Goal: Find specific page/section: Find specific page/section

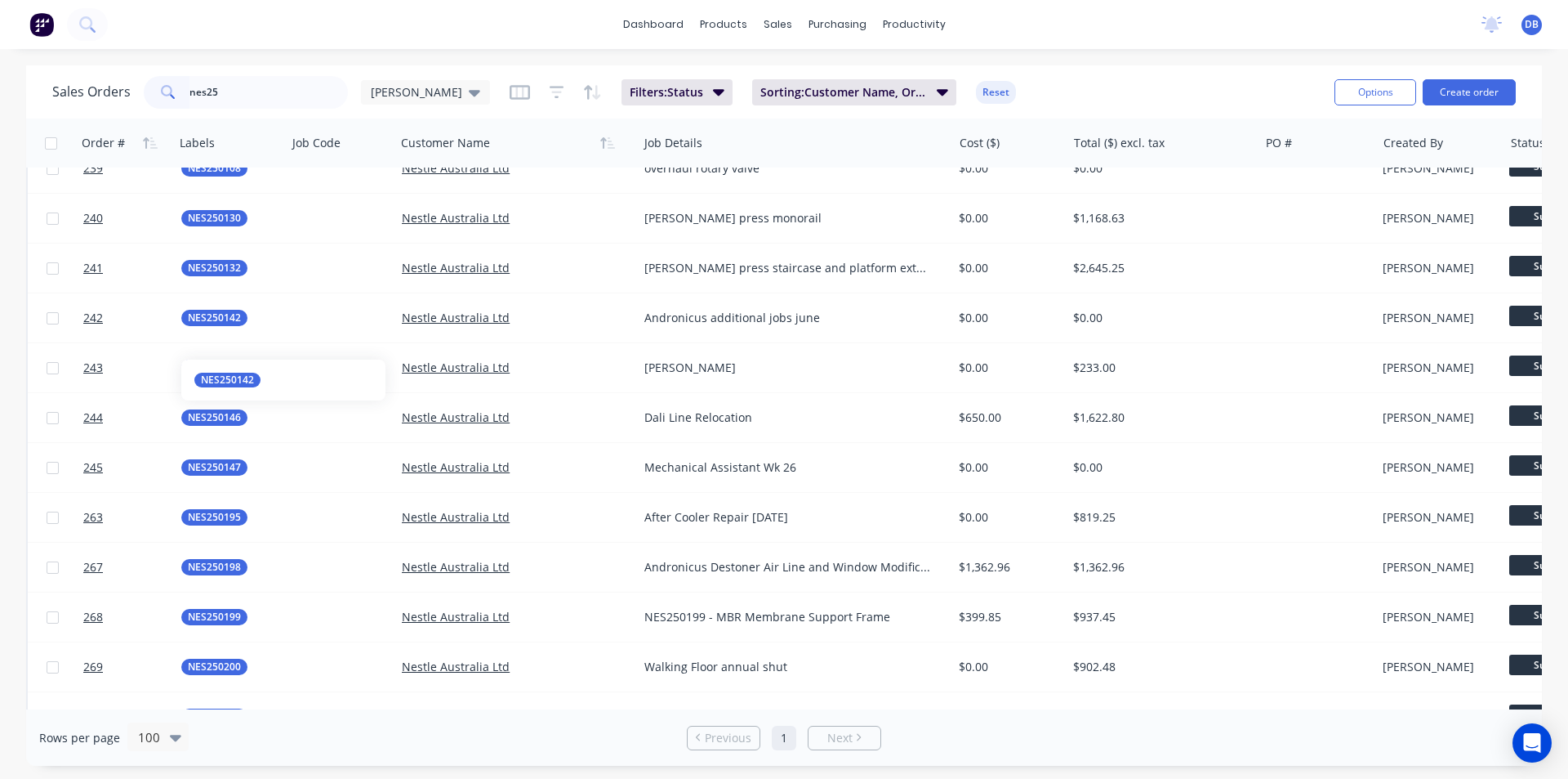
scroll to position [2369, 0]
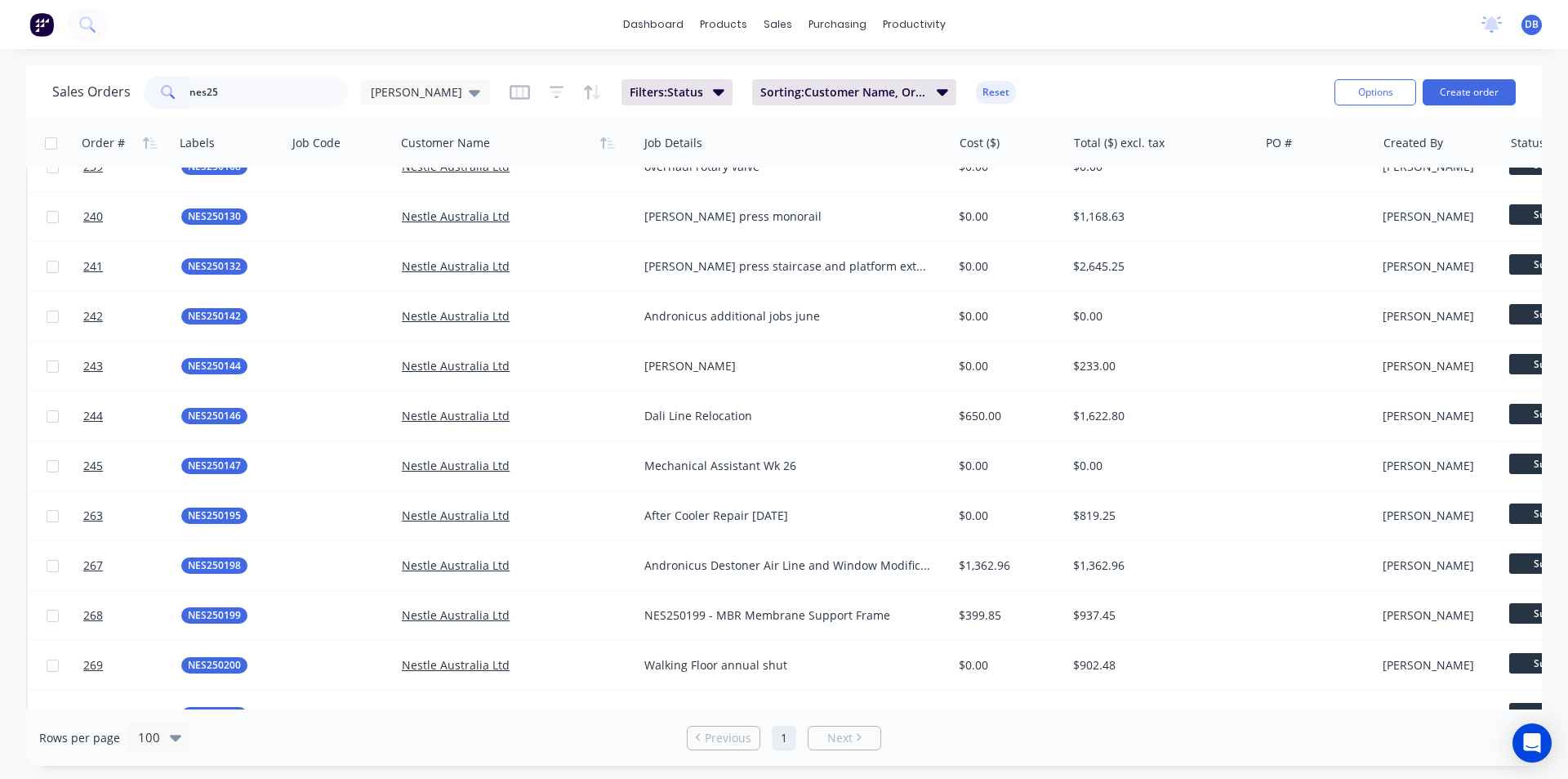
click at [200, 60] on div "dashboard products sales purchasing productivity dashboard products Product Cat…" at bounding box center [784, 389] width 1568 height 779
click at [225, 93] on input "nes25" at bounding box center [268, 93] width 160 height 32
type input "n"
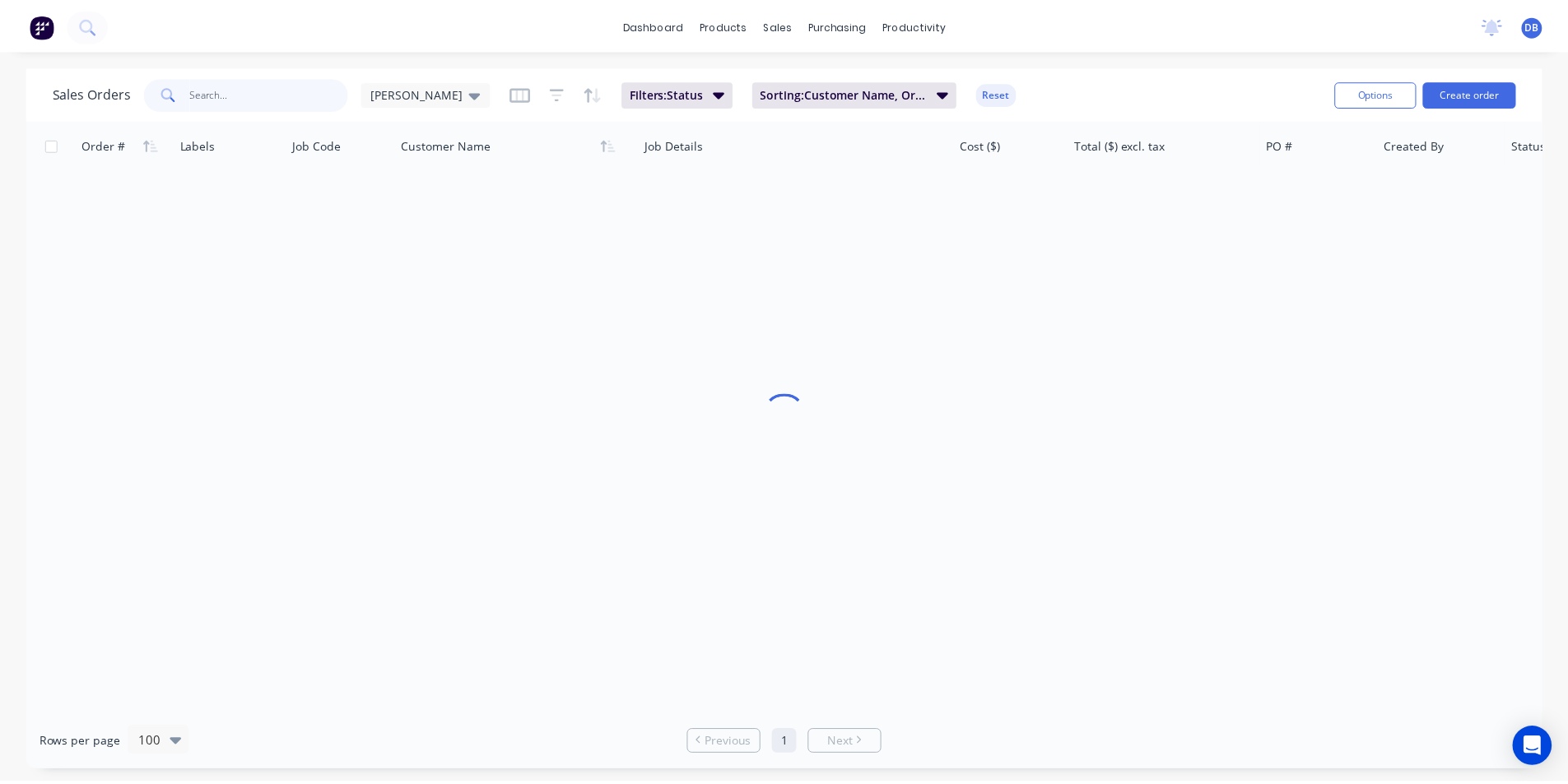
scroll to position [0, 0]
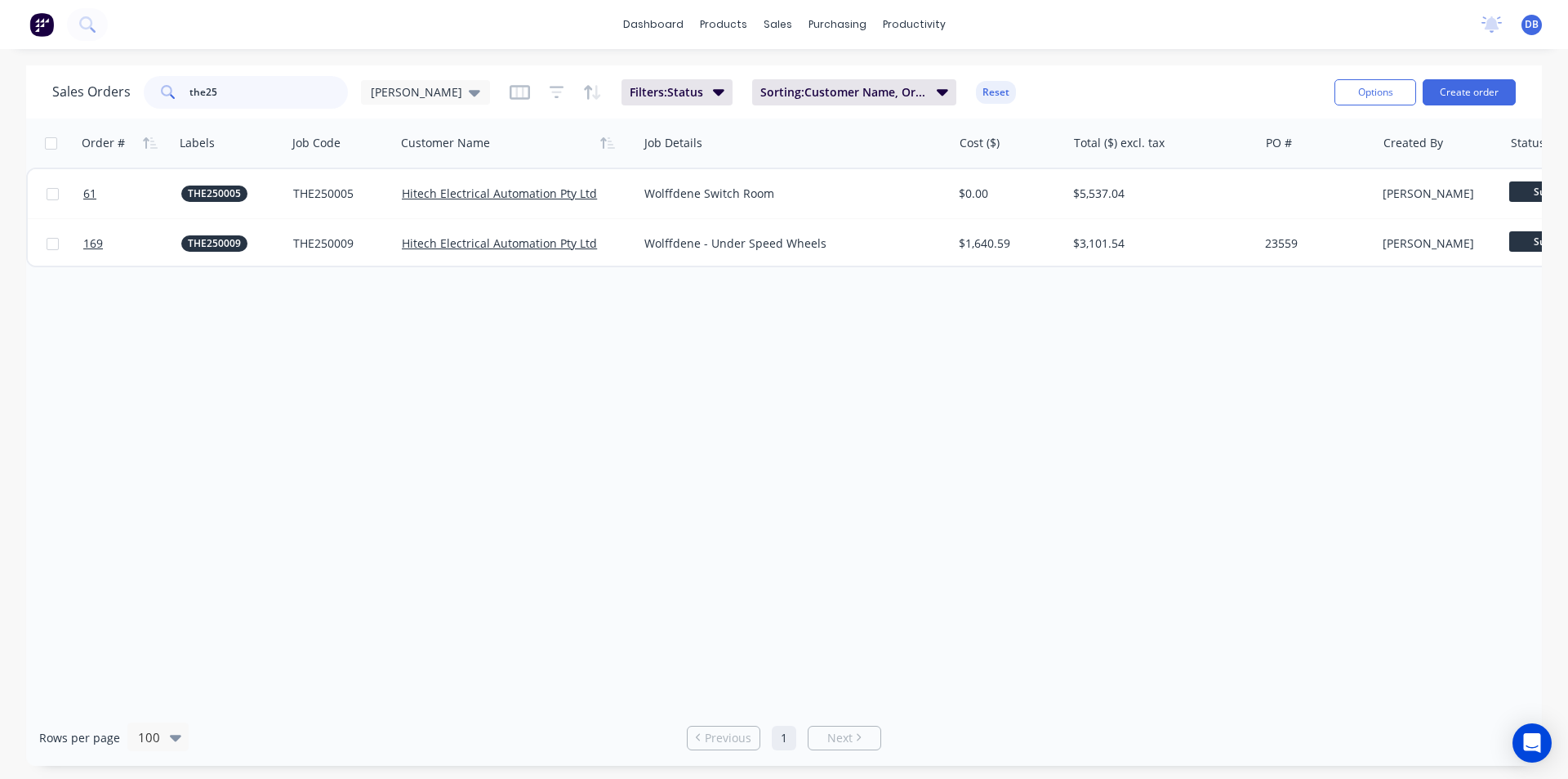
type input "the25"
click at [848, 352] on div "Order # Labels Job Code Customer Name Job Details Cost ($) Total ($) excl. tax …" at bounding box center [784, 414] width 1516 height 591
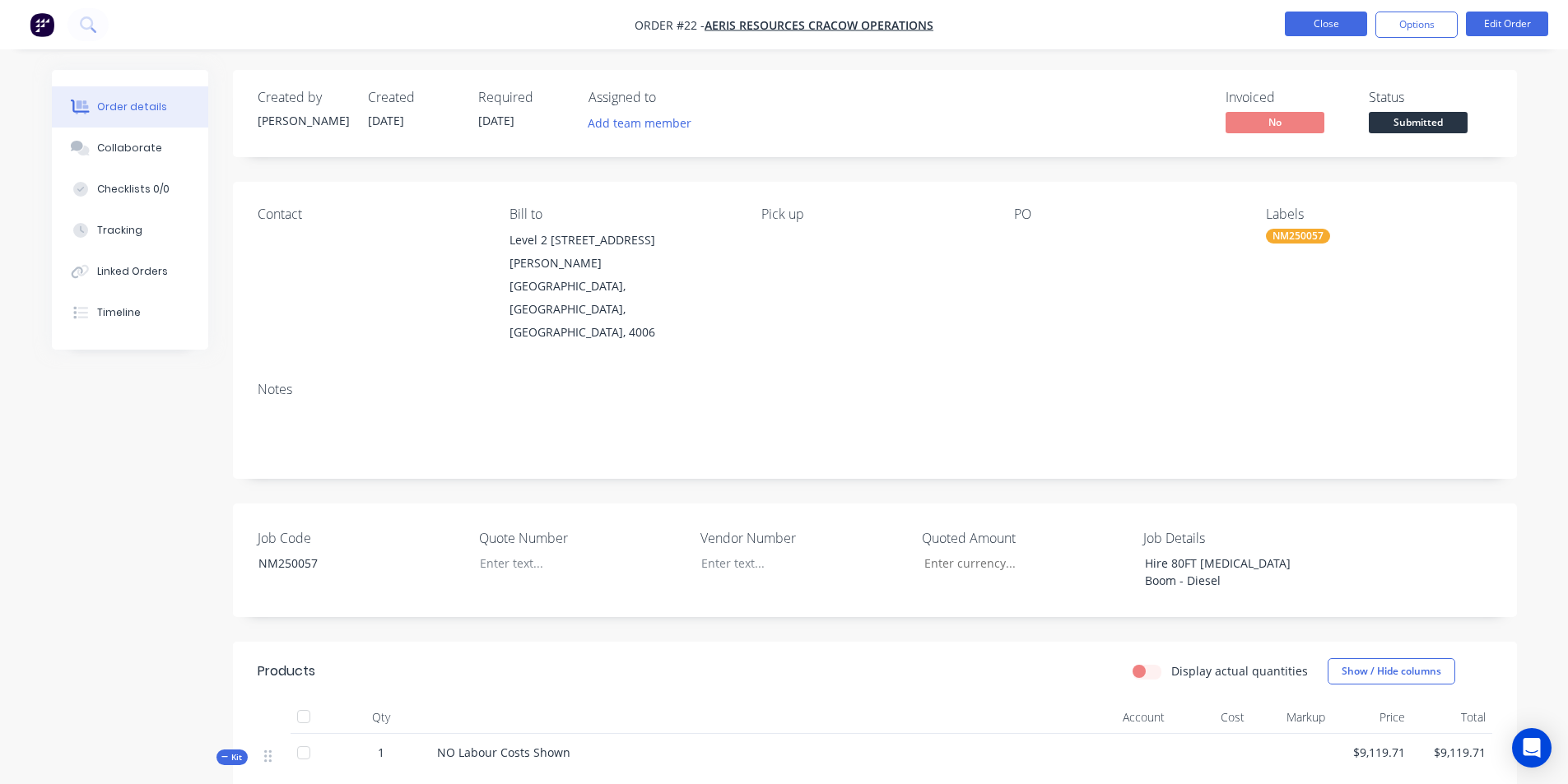
click at [1328, 24] on button "Close" at bounding box center [1325, 24] width 82 height 25
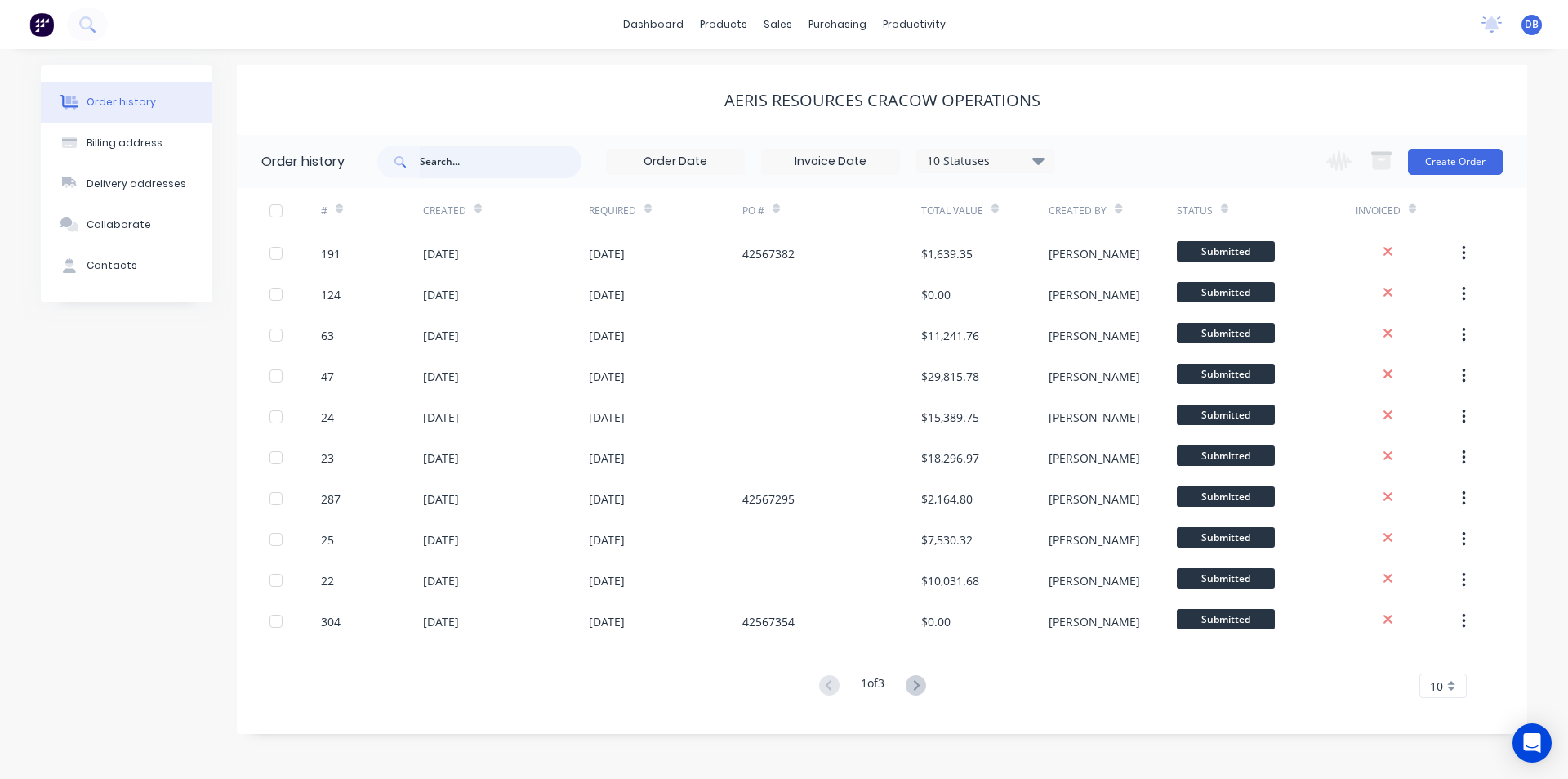
click at [464, 167] on input "text" at bounding box center [500, 162] width 161 height 32
type input "the"
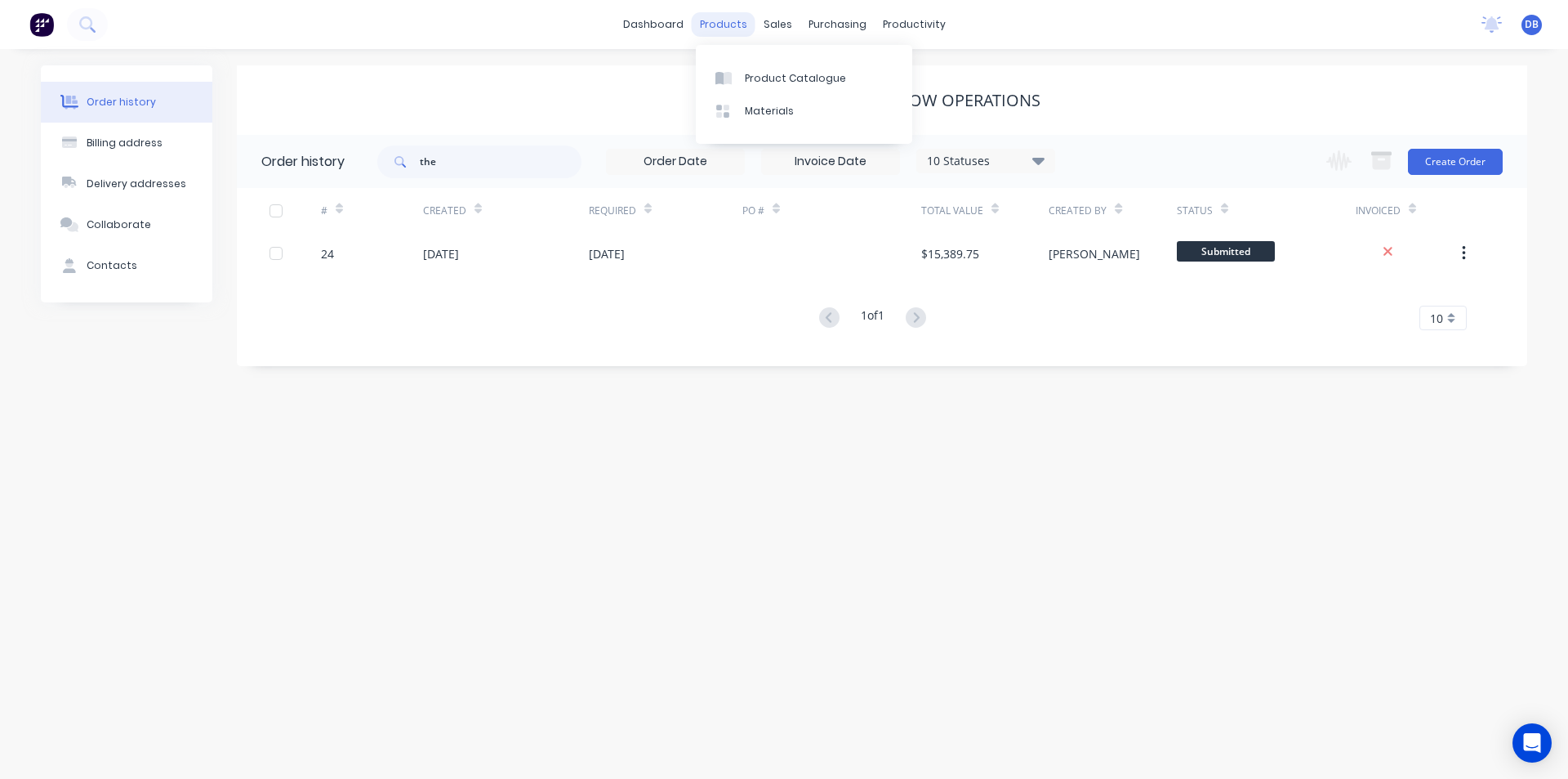
click at [737, 26] on div "products" at bounding box center [723, 25] width 64 height 25
click at [481, 158] on input "the" at bounding box center [500, 162] width 161 height 32
type input "the25"
click at [715, 21] on div "products" at bounding box center [723, 25] width 64 height 25
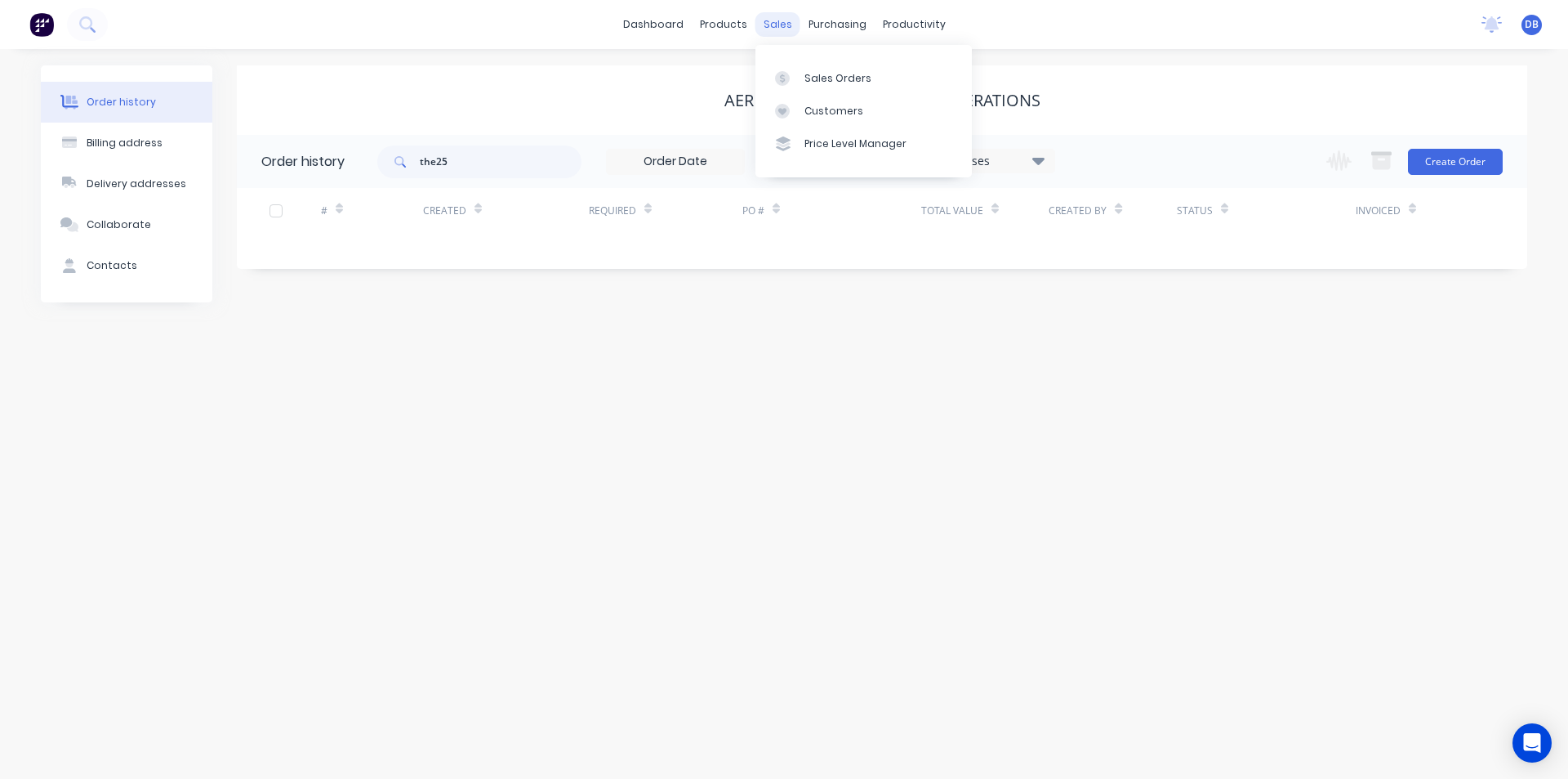
click at [780, 21] on div "sales" at bounding box center [778, 25] width 45 height 25
click at [811, 80] on div "Sales Orders" at bounding box center [838, 77] width 67 height 14
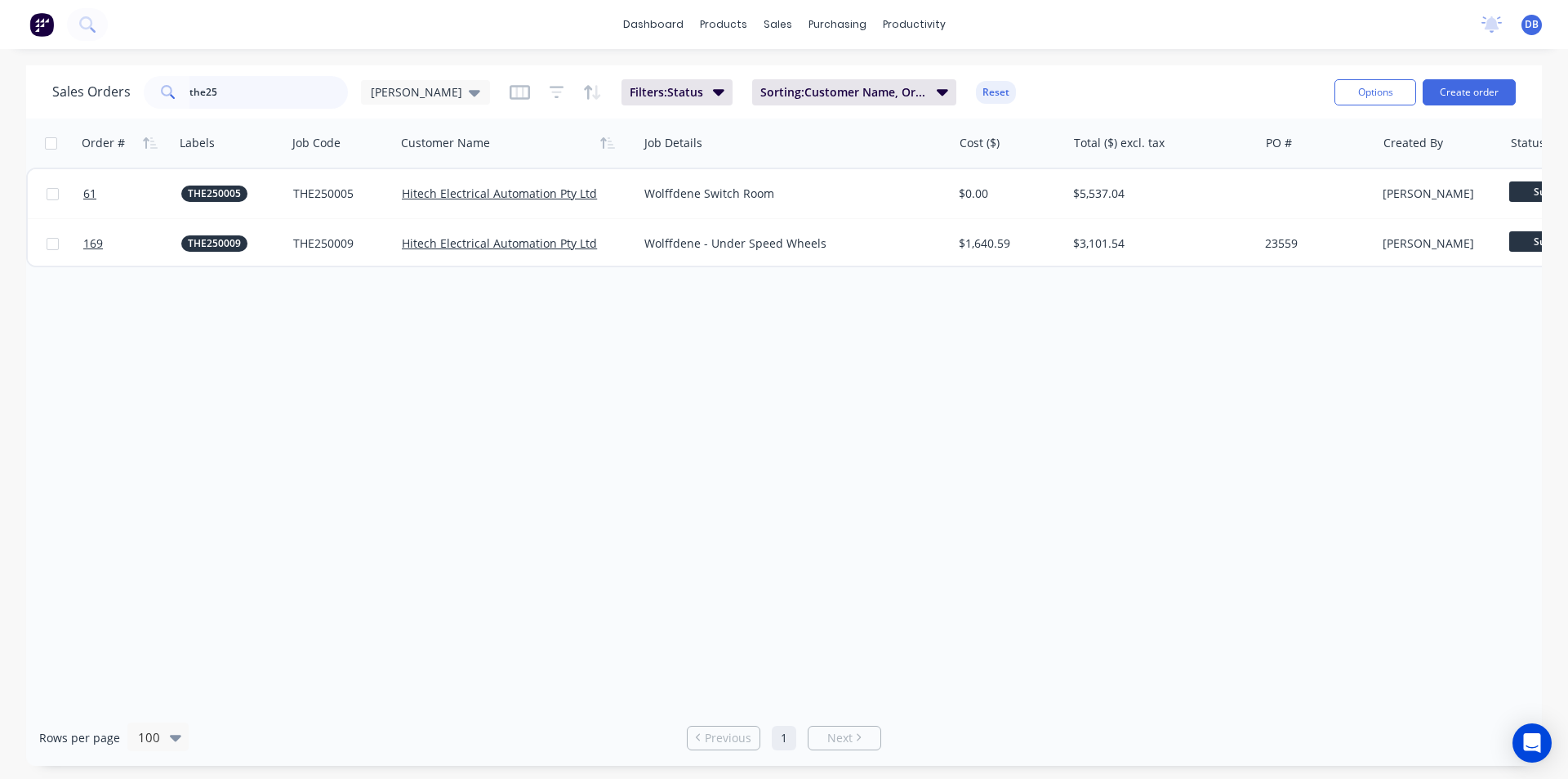
click at [312, 97] on input "the25" at bounding box center [268, 93] width 160 height 32
click at [226, 95] on input "the25" at bounding box center [268, 93] width 160 height 32
type input "t"
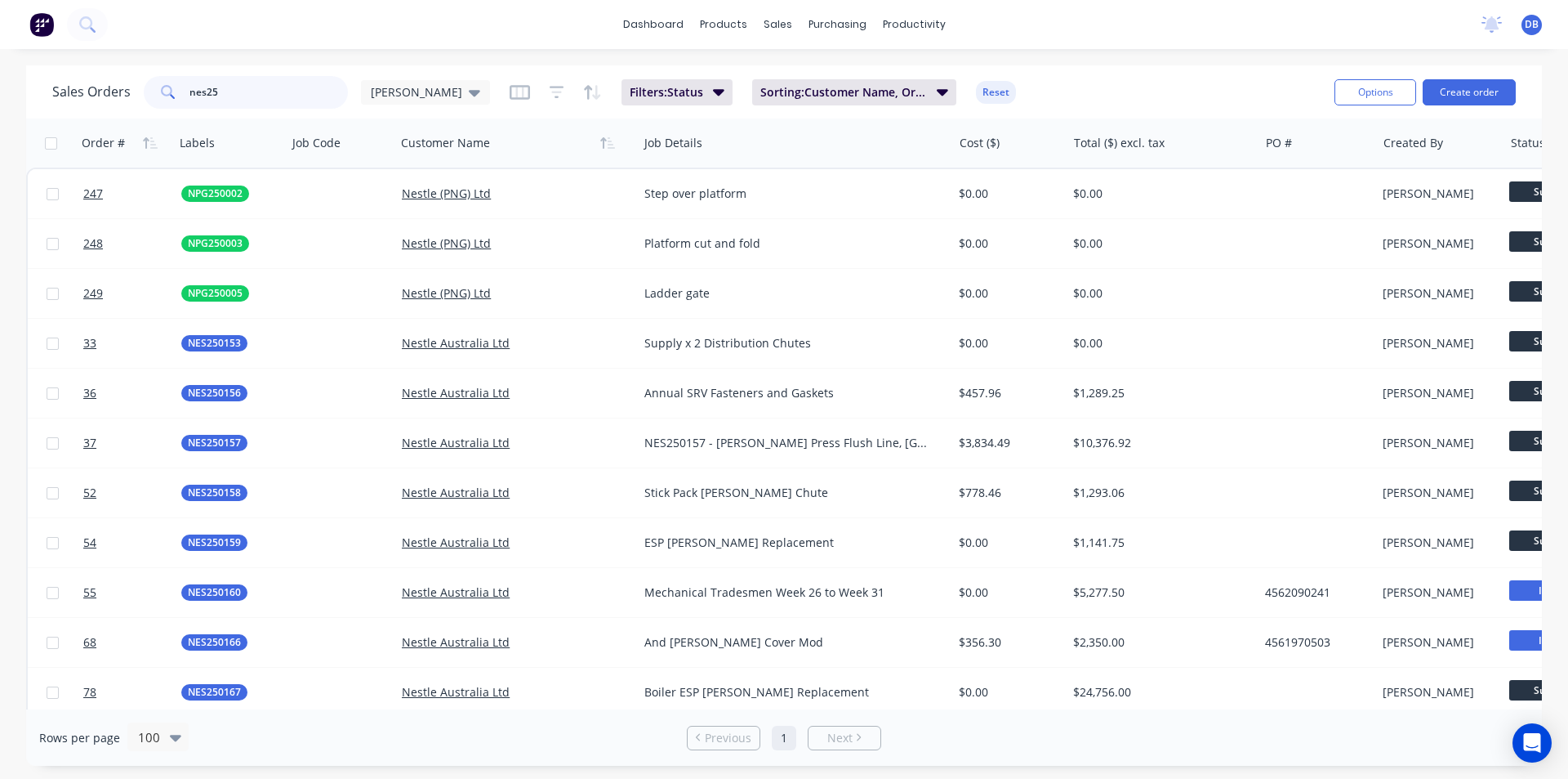
type input "nes25"
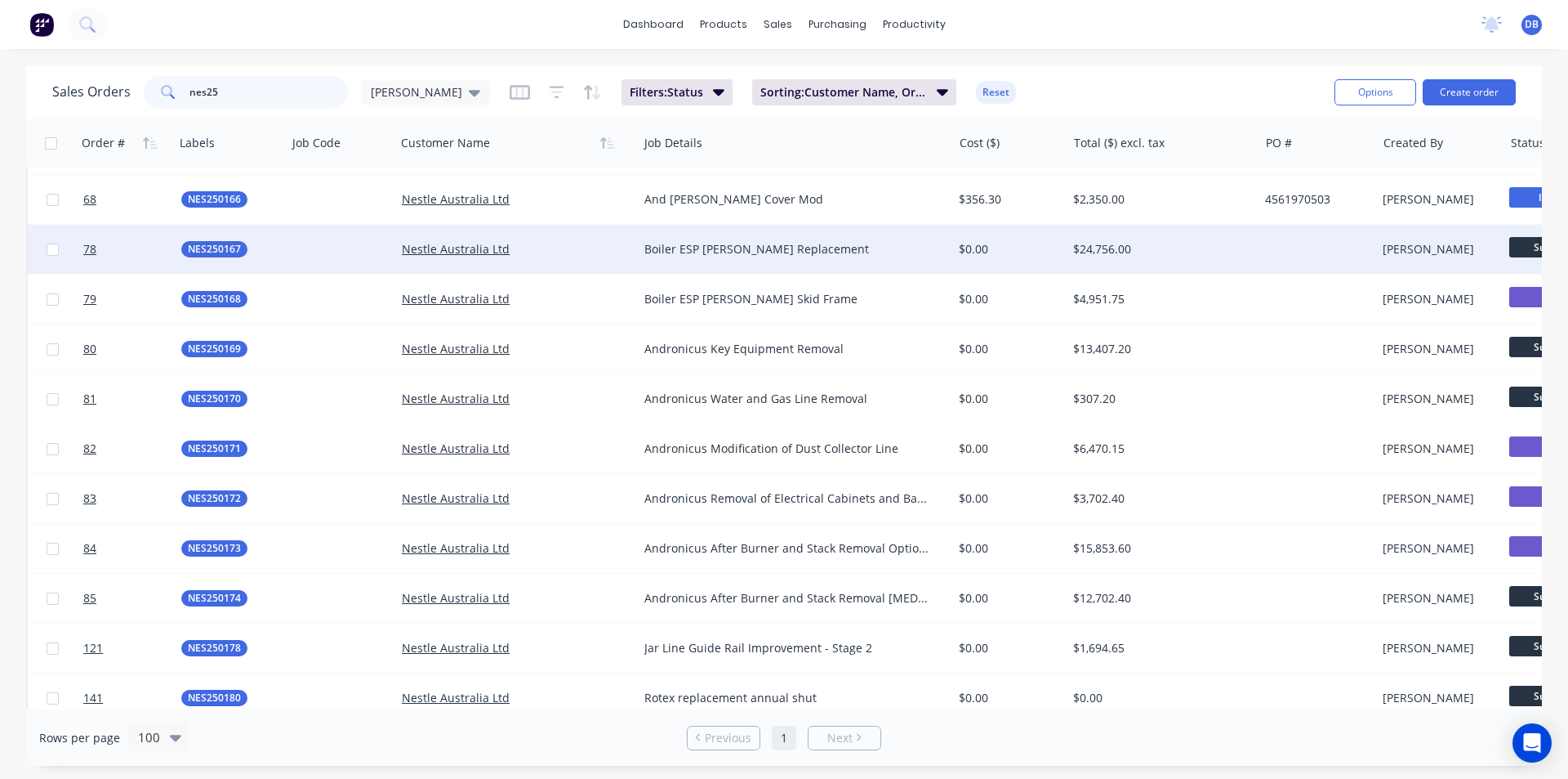
scroll to position [279, 0]
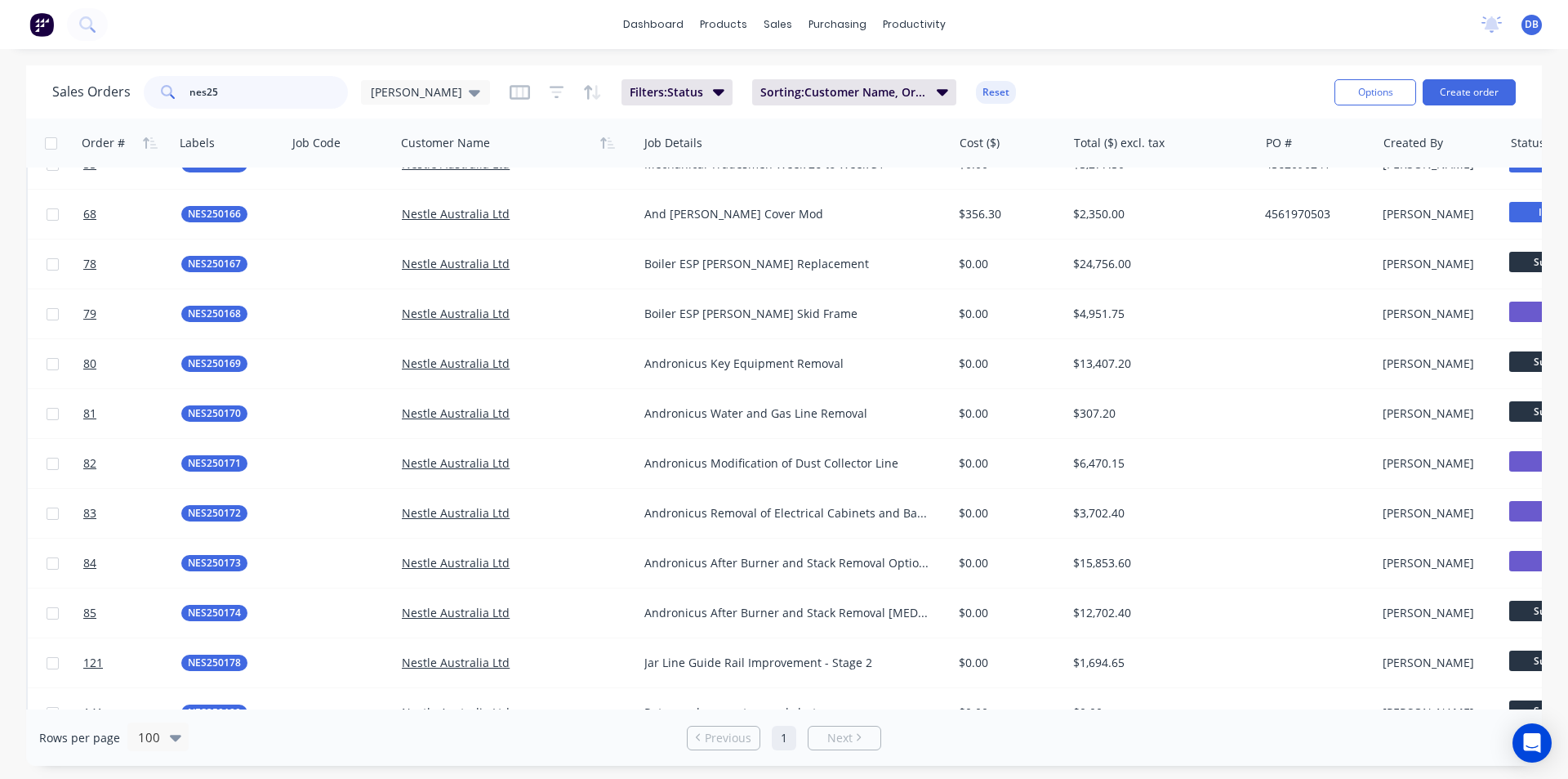
drag, startPoint x: 258, startPoint y: 87, endPoint x: 46, endPoint y: 97, distance: 212.2
click at [79, 93] on div "Sales Orders nes25 [PERSON_NAME]" at bounding box center [271, 93] width 438 height 32
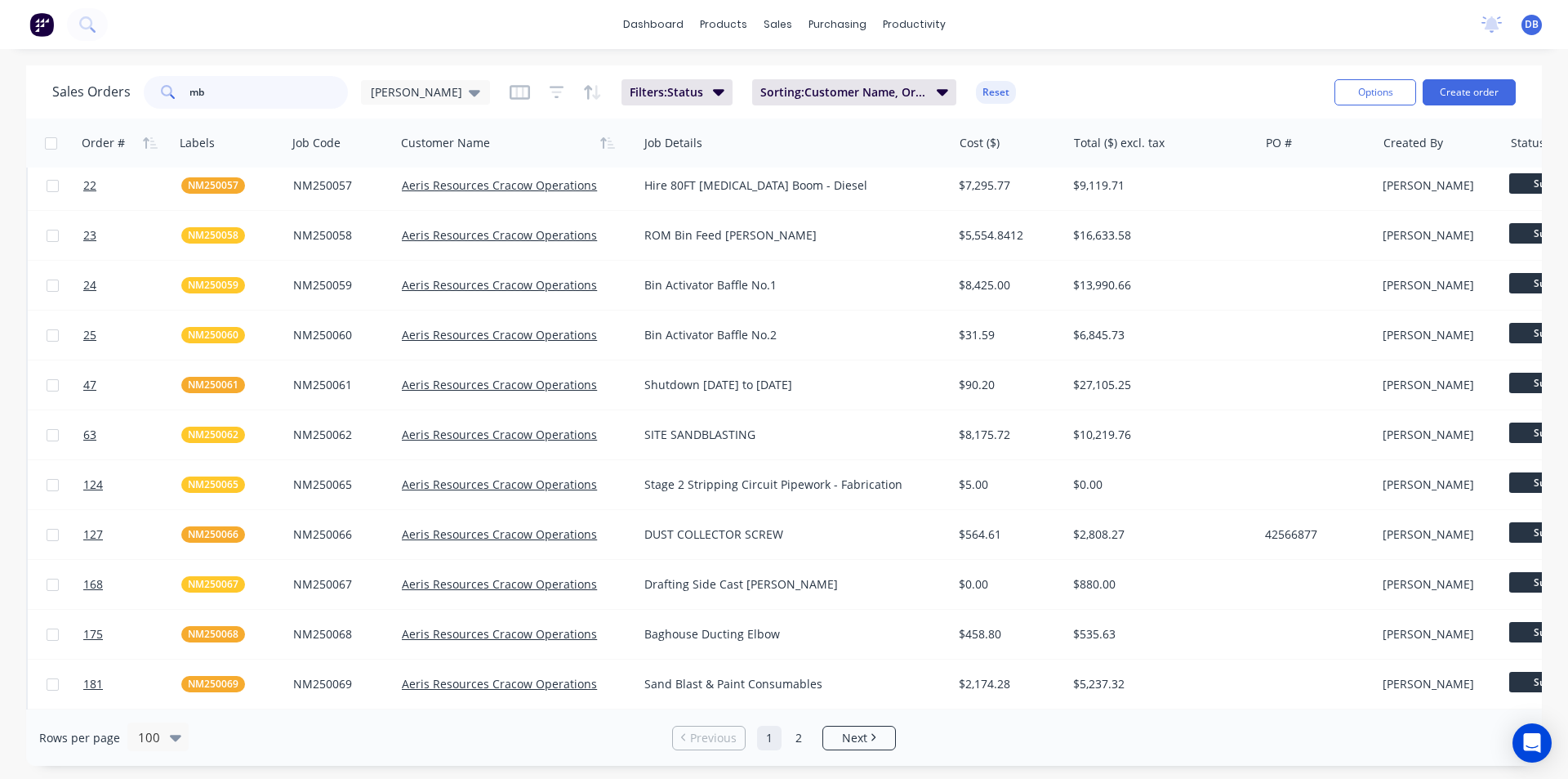
scroll to position [0, 0]
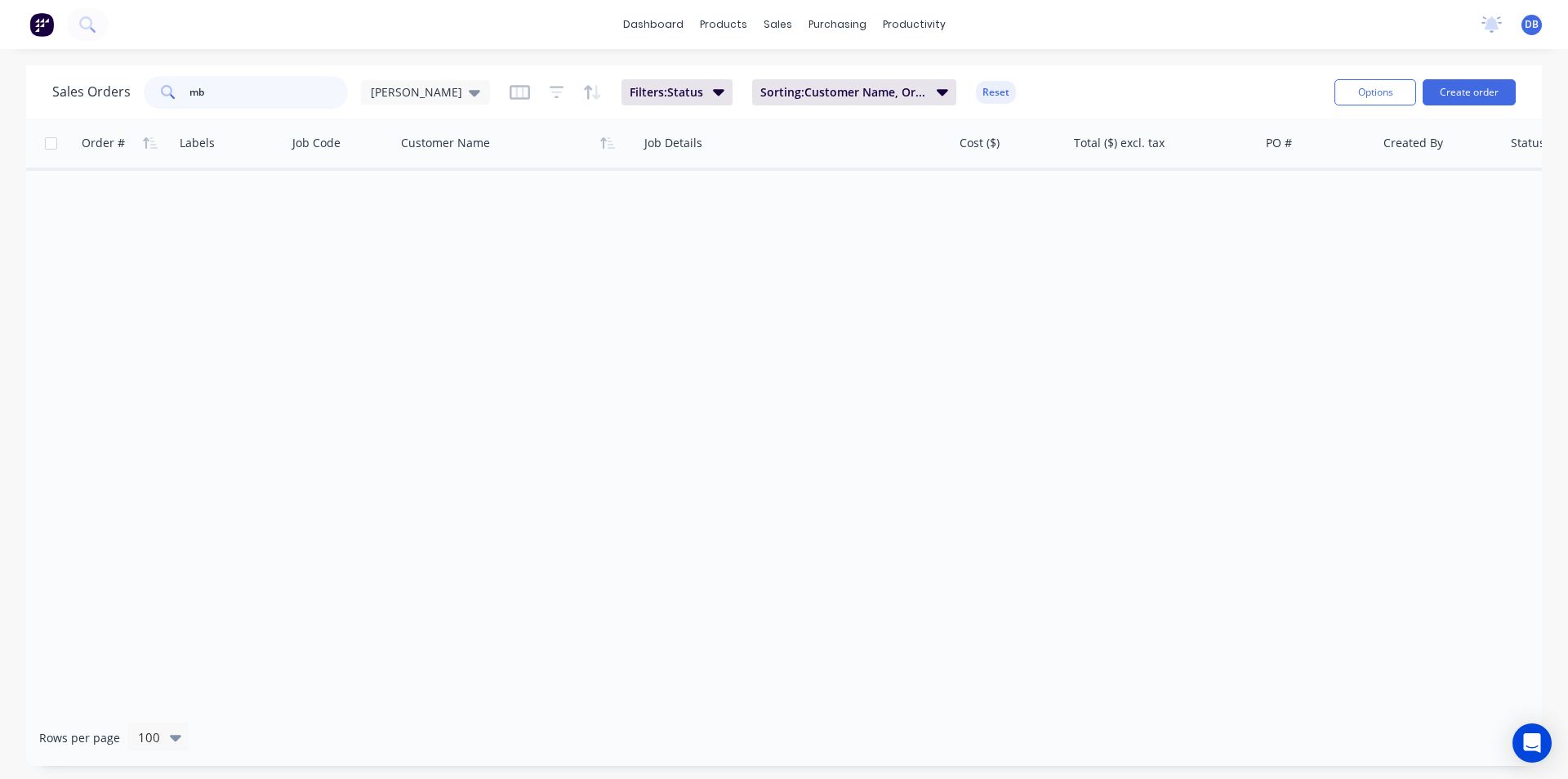
type input "m"
click at [246, 98] on input "nes250146" at bounding box center [268, 93] width 160 height 32
type input "nes25"
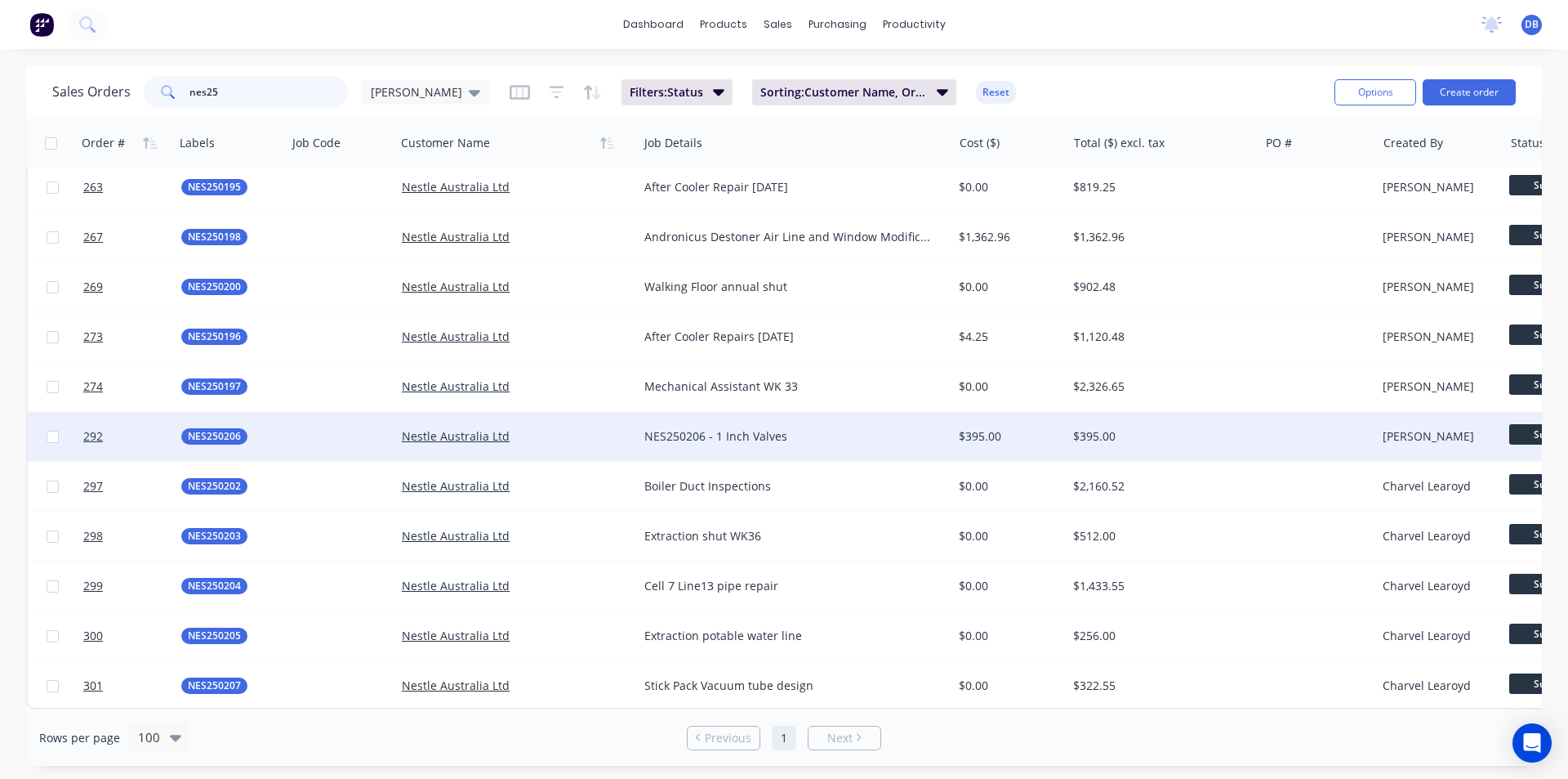
scroll to position [2076, 0]
